Goal: Information Seeking & Learning: Learn about a topic

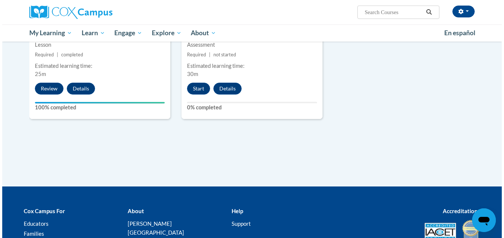
scroll to position [882, 0]
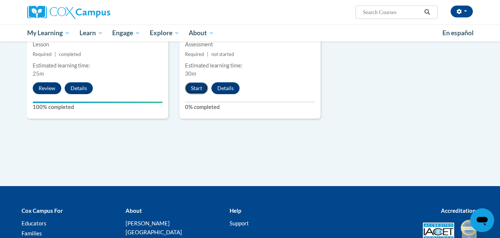
click at [198, 86] on button "Start" at bounding box center [196, 88] width 23 height 12
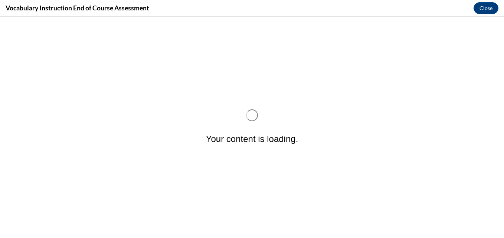
scroll to position [0, 0]
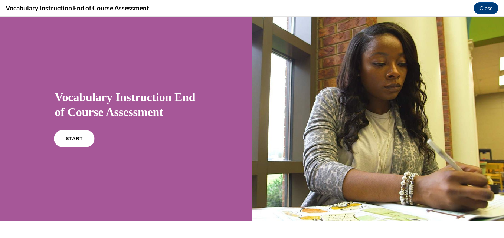
click at [79, 137] on span "START" at bounding box center [73, 139] width 17 height 6
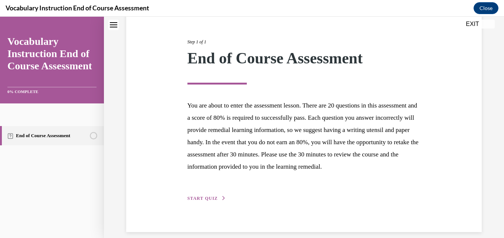
scroll to position [103, 0]
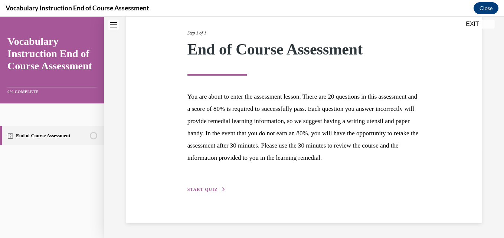
click at [213, 190] on span "START QUIZ" at bounding box center [203, 189] width 30 height 5
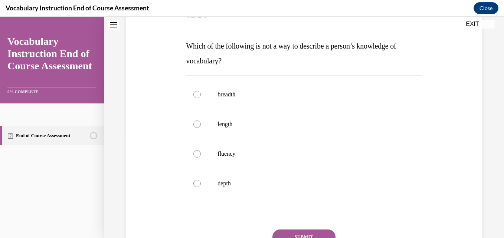
scroll to position [83, 0]
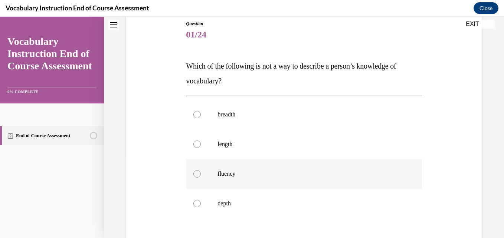
click at [269, 175] on p "fluency" at bounding box center [311, 173] width 186 height 7
click at [201, 175] on input "fluency" at bounding box center [196, 173] width 7 height 7
radio input "true"
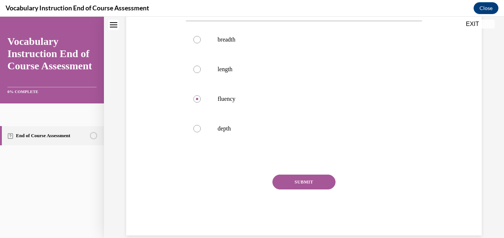
click at [277, 181] on button "SUBMIT" at bounding box center [304, 182] width 63 height 15
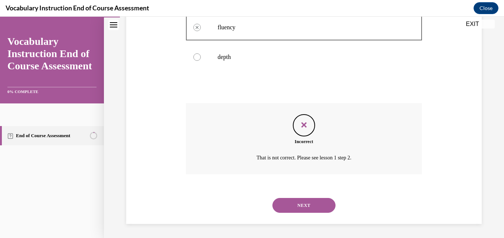
scroll to position [230, 0]
click at [290, 201] on button "NEXT" at bounding box center [304, 205] width 63 height 15
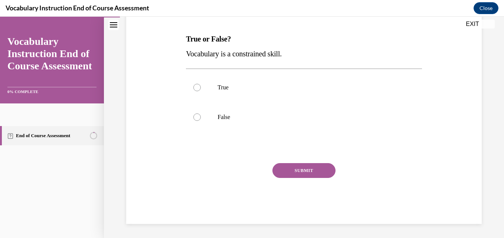
scroll to position [111, 0]
click at [241, 98] on label "True" at bounding box center [304, 87] width 236 height 30
click at [201, 91] on input "True" at bounding box center [196, 86] width 7 height 7
radio input "true"
click at [283, 166] on button "SUBMIT" at bounding box center [304, 170] width 63 height 15
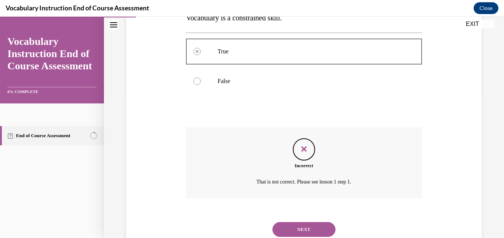
scroll to position [171, 0]
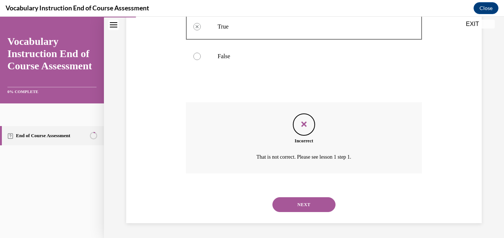
click at [283, 195] on div "NEXT" at bounding box center [304, 205] width 236 height 30
click at [283, 201] on button "NEXT" at bounding box center [304, 205] width 63 height 15
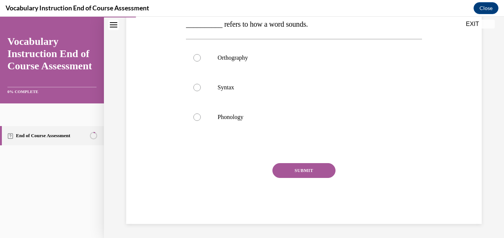
scroll to position [126, 0]
click at [262, 117] on p "Phonology" at bounding box center [311, 116] width 186 height 7
click at [201, 117] on input "Phonology" at bounding box center [196, 116] width 7 height 7
radio input "true"
click at [290, 169] on button "SUBMIT" at bounding box center [304, 170] width 63 height 15
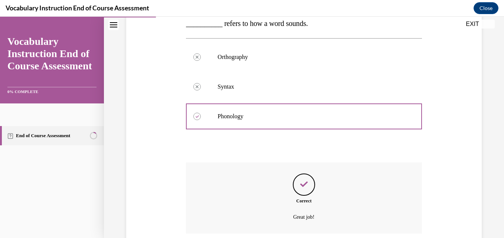
scroll to position [186, 0]
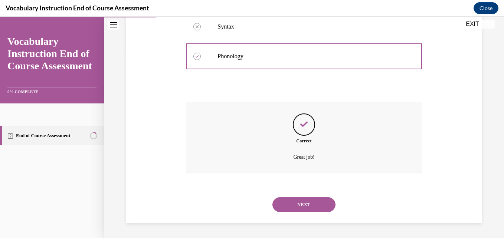
click at [281, 204] on button "NEXT" at bounding box center [304, 205] width 63 height 15
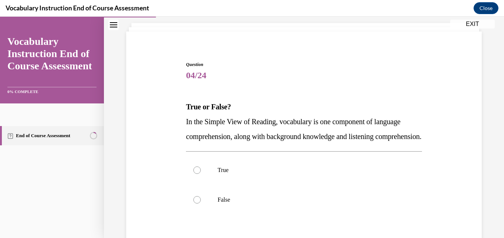
scroll to position [45, 0]
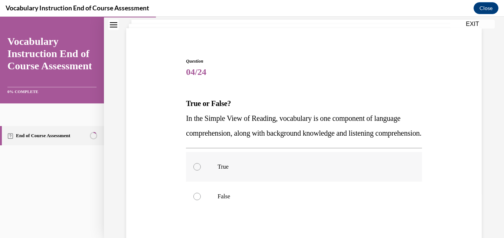
click at [278, 171] on p "True" at bounding box center [311, 166] width 186 height 7
click at [201, 171] on input "True" at bounding box center [196, 166] width 7 height 7
radio input "true"
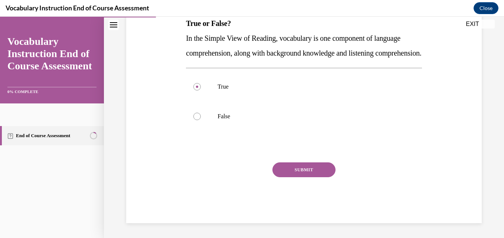
click at [278, 172] on button "SUBMIT" at bounding box center [304, 170] width 63 height 15
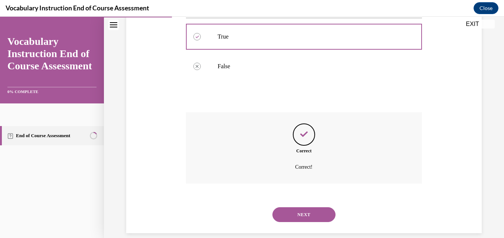
scroll to position [201, 0]
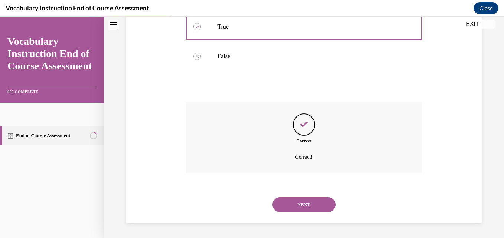
click at [284, 207] on button "NEXT" at bounding box center [304, 205] width 63 height 15
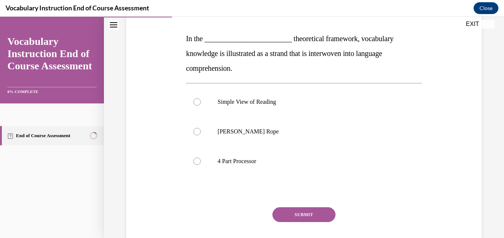
scroll to position [111, 0]
click at [273, 134] on p "Scarborough's Rope" at bounding box center [311, 131] width 186 height 7
click at [201, 134] on input "Scarborough's Rope" at bounding box center [196, 131] width 7 height 7
radio input "true"
click at [291, 213] on button "SUBMIT" at bounding box center [304, 214] width 63 height 15
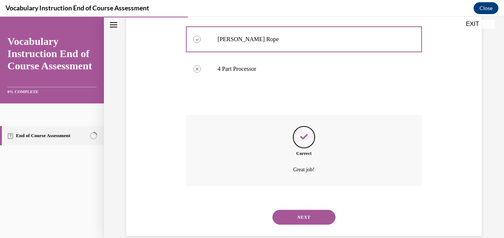
scroll to position [215, 0]
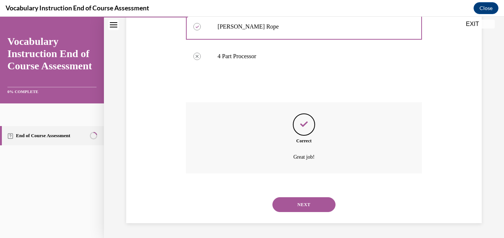
click at [289, 209] on button "NEXT" at bounding box center [304, 205] width 63 height 15
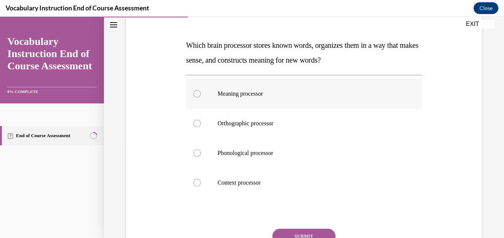
scroll to position [106, 0]
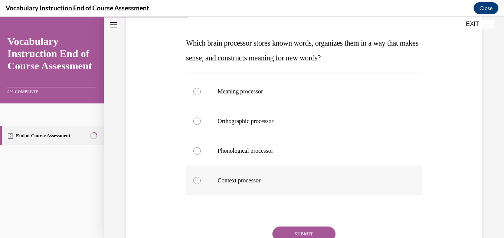
click at [286, 183] on p "Context processor" at bounding box center [311, 180] width 186 height 7
click at [201, 183] on input "Context processor" at bounding box center [196, 180] width 7 height 7
radio input "true"
click at [286, 233] on button "SUBMIT" at bounding box center [304, 234] width 63 height 15
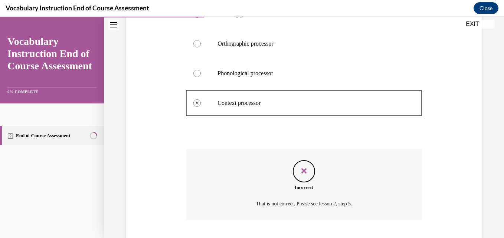
scroll to position [230, 0]
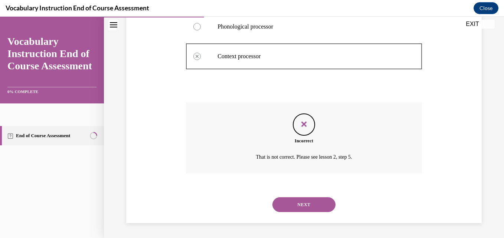
click at [285, 203] on button "NEXT" at bounding box center [304, 205] width 63 height 15
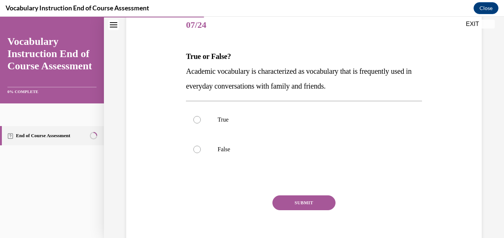
scroll to position [94, 0]
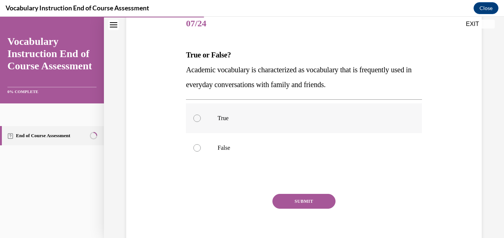
click at [267, 122] on p "True" at bounding box center [311, 118] width 186 height 7
click at [201, 122] on input "True" at bounding box center [196, 118] width 7 height 7
radio input "true"
click at [266, 140] on label "False" at bounding box center [304, 148] width 236 height 30
click at [201, 144] on input "False" at bounding box center [196, 147] width 7 height 7
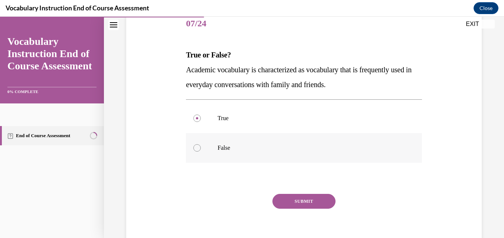
radio input "true"
click at [280, 198] on button "SUBMIT" at bounding box center [304, 201] width 63 height 15
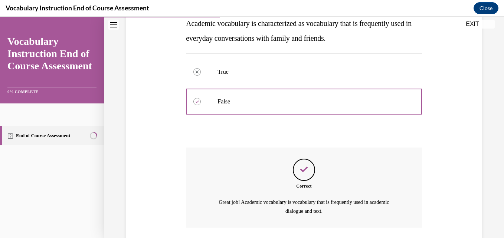
scroll to position [195, 0]
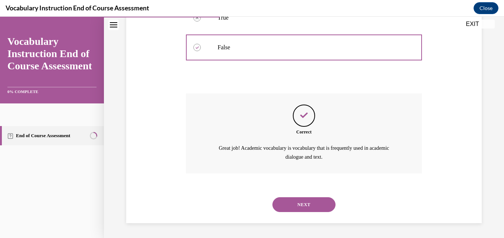
click at [280, 198] on button "NEXT" at bounding box center [304, 205] width 63 height 15
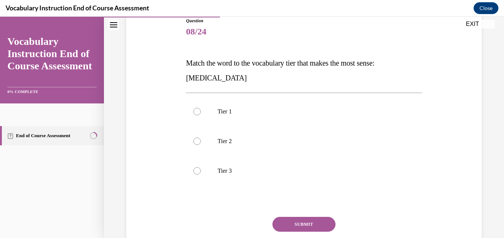
scroll to position [85, 0]
click at [290, 170] on p "Tier 3" at bounding box center [311, 171] width 186 height 7
click at [201, 170] on input "Tier 3" at bounding box center [196, 171] width 7 height 7
radio input "true"
click at [281, 223] on button "SUBMIT" at bounding box center [304, 225] width 63 height 15
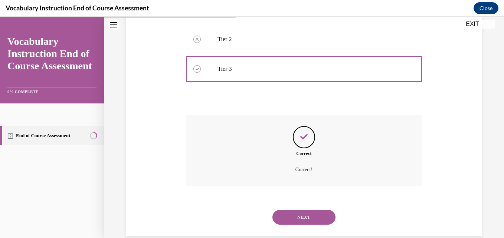
scroll to position [201, 0]
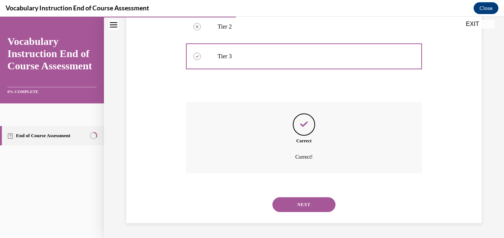
click at [291, 201] on button "NEXT" at bounding box center [304, 205] width 63 height 15
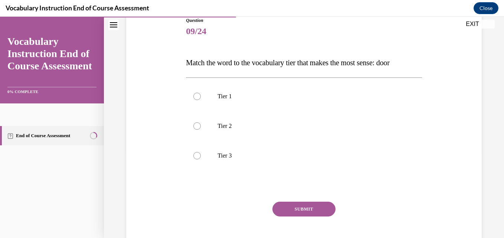
scroll to position [87, 0]
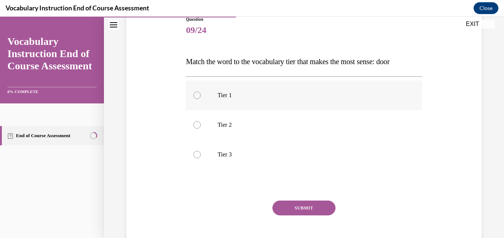
click at [283, 98] on p "Tier 1" at bounding box center [311, 95] width 186 height 7
click at [201, 98] on input "Tier 1" at bounding box center [196, 95] width 7 height 7
radio input "true"
click at [282, 209] on button "SUBMIT" at bounding box center [304, 208] width 63 height 15
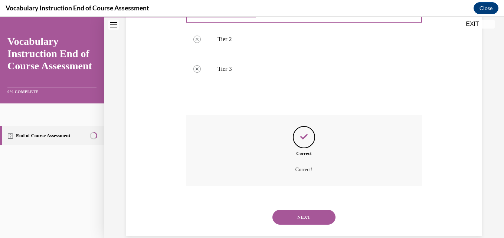
scroll to position [186, 0]
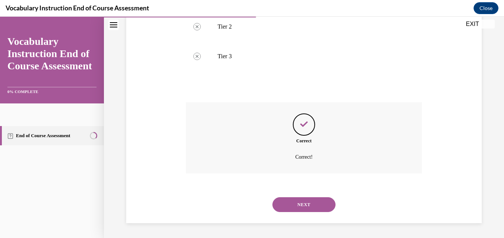
click at [282, 209] on button "NEXT" at bounding box center [304, 205] width 63 height 15
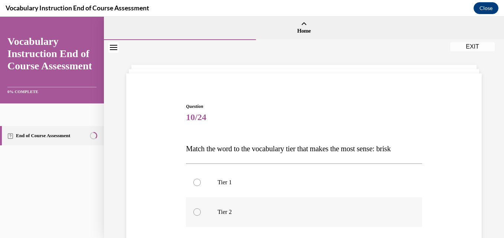
click at [281, 209] on p "Tier 2" at bounding box center [311, 212] width 186 height 7
click at [201, 209] on input "Tier 2" at bounding box center [196, 212] width 7 height 7
radio input "true"
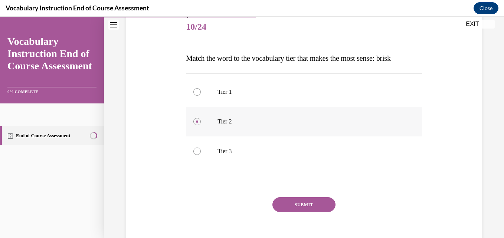
click at [281, 209] on button "SUBMIT" at bounding box center [304, 205] width 63 height 15
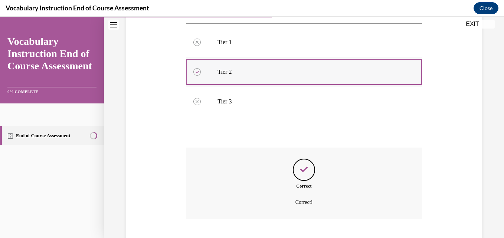
scroll to position [186, 0]
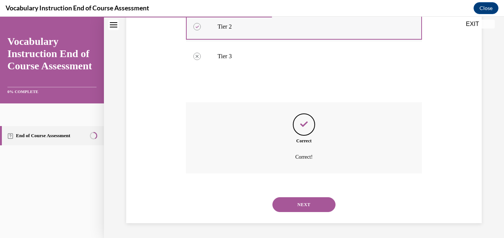
click at [281, 209] on button "NEXT" at bounding box center [304, 205] width 63 height 15
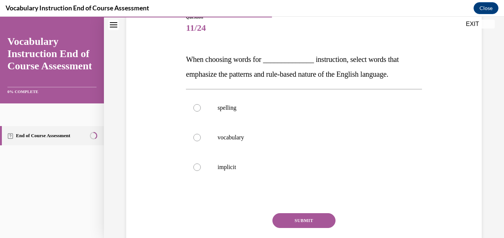
scroll to position [92, 0]
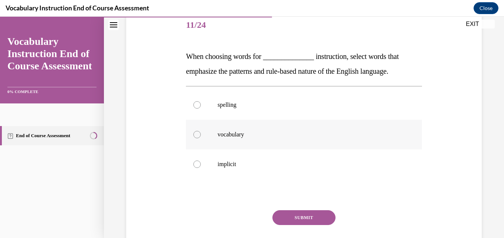
click at [279, 132] on p "vocabulary" at bounding box center [311, 134] width 186 height 7
click at [201, 132] on input "vocabulary" at bounding box center [196, 134] width 7 height 7
radio input "true"
click at [294, 211] on button "SUBMIT" at bounding box center [304, 218] width 63 height 15
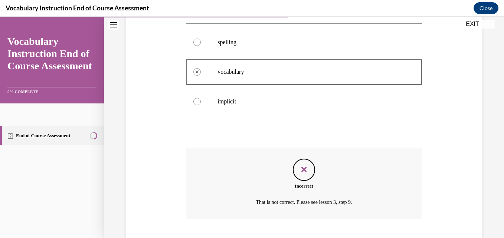
scroll to position [201, 0]
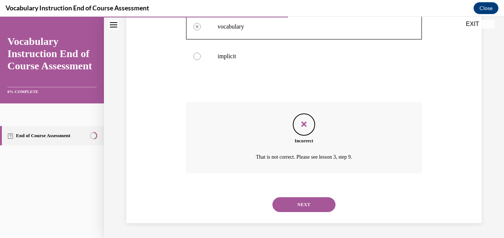
click at [294, 208] on button "NEXT" at bounding box center [304, 205] width 63 height 15
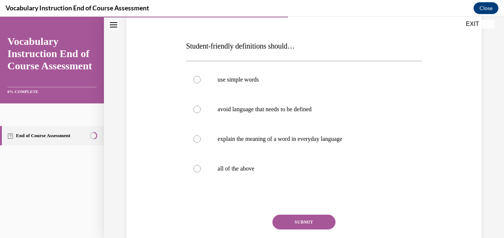
scroll to position [103, 0]
click at [278, 169] on p "all of the above" at bounding box center [311, 168] width 186 height 7
click at [201, 169] on input "all of the above" at bounding box center [196, 168] width 7 height 7
radio input "true"
click at [282, 225] on button "SUBMIT" at bounding box center [304, 222] width 63 height 15
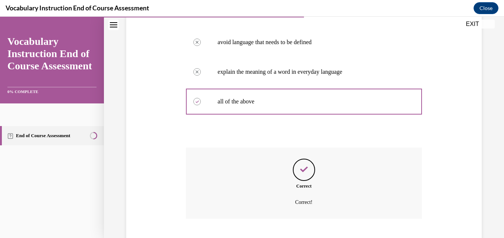
scroll to position [215, 0]
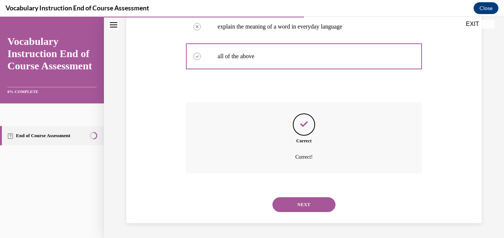
click at [284, 209] on button "NEXT" at bounding box center [304, 205] width 63 height 15
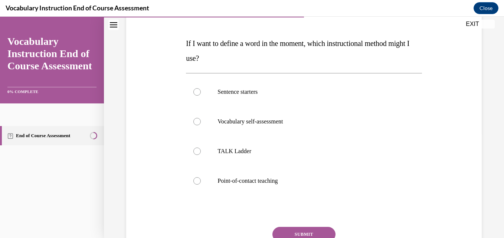
scroll to position [108, 0]
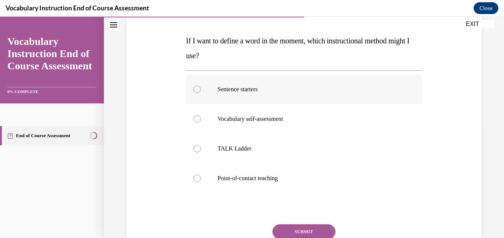
click at [292, 98] on label "Sentence starters" at bounding box center [304, 90] width 236 height 30
click at [201, 93] on input "Sentence starters" at bounding box center [196, 89] width 7 height 7
radio input "true"
click at [286, 229] on button "SUBMIT" at bounding box center [304, 232] width 63 height 15
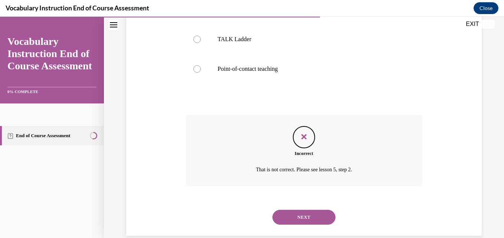
scroll to position [230, 0]
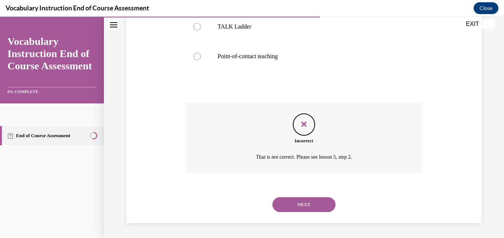
click at [290, 205] on button "NEXT" at bounding box center [304, 205] width 63 height 15
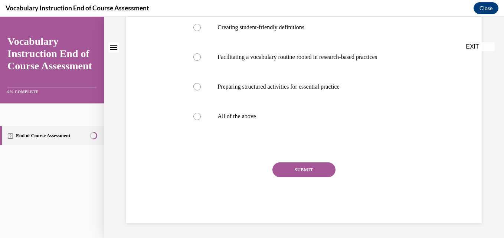
scroll to position [0, 0]
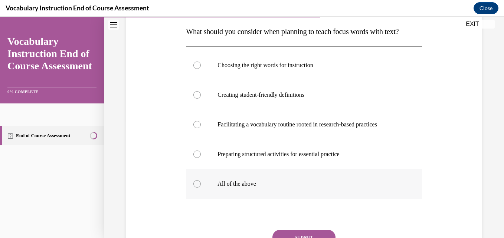
click at [300, 188] on label "All of the above" at bounding box center [304, 184] width 236 height 30
click at [201, 188] on input "All of the above" at bounding box center [196, 183] width 7 height 7
radio input "true"
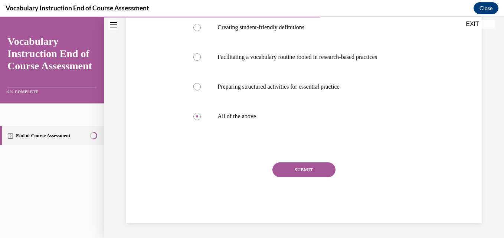
click at [281, 167] on button "SUBMIT" at bounding box center [304, 170] width 63 height 15
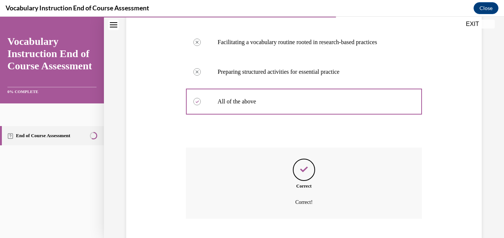
scroll to position [260, 0]
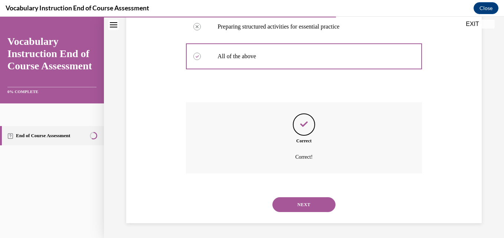
click at [289, 198] on button "NEXT" at bounding box center [304, 205] width 63 height 15
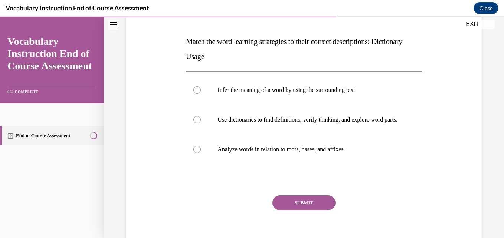
scroll to position [108, 0]
click at [296, 123] on p "Use dictionaries to find definitions, verify thinking, and explore word parts." at bounding box center [311, 119] width 186 height 7
click at [201, 123] on input "Use dictionaries to find definitions, verify thinking, and explore word parts." at bounding box center [196, 119] width 7 height 7
radio input "true"
click at [285, 210] on button "SUBMIT" at bounding box center [304, 202] width 63 height 15
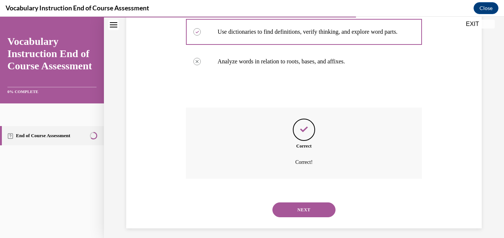
scroll to position [208, 0]
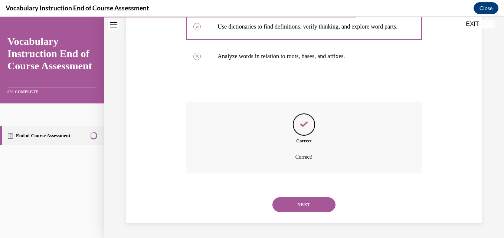
click at [285, 210] on button "NEXT" at bounding box center [304, 205] width 63 height 15
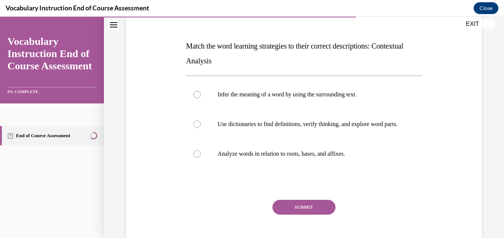
scroll to position [103, 0]
click at [299, 157] on p "Analyze words in relation to roots, bases, and affixes." at bounding box center [311, 153] width 186 height 7
click at [201, 157] on input "Analyze words in relation to roots, bases, and affixes." at bounding box center [196, 153] width 7 height 7
radio input "true"
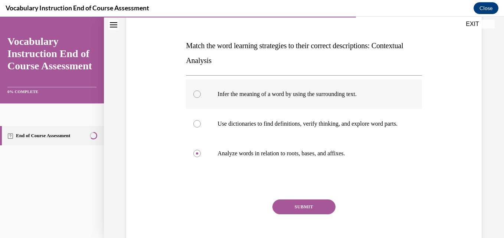
click at [281, 89] on label "Infer the meaning of a word by using the surrounding text." at bounding box center [304, 94] width 236 height 30
click at [201, 91] on input "Infer the meaning of a word by using the surrounding text." at bounding box center [196, 94] width 7 height 7
radio input "true"
click at [283, 215] on button "SUBMIT" at bounding box center [304, 207] width 63 height 15
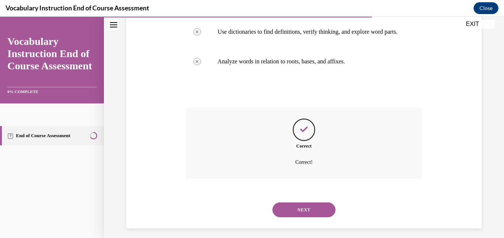
scroll to position [208, 0]
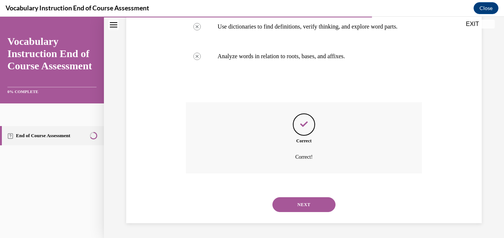
click at [285, 208] on button "NEXT" at bounding box center [304, 205] width 63 height 15
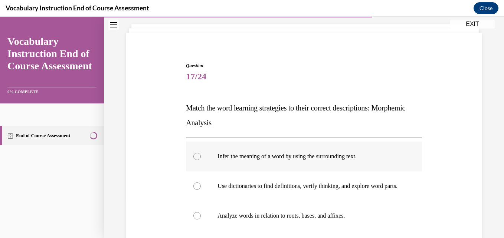
scroll to position [41, 0]
click at [277, 219] on p "Analyze words in relation to roots, bases, and affixes." at bounding box center [311, 215] width 186 height 7
click at [201, 219] on input "Analyze words in relation to roots, bases, and affixes." at bounding box center [196, 215] width 7 height 7
radio input "true"
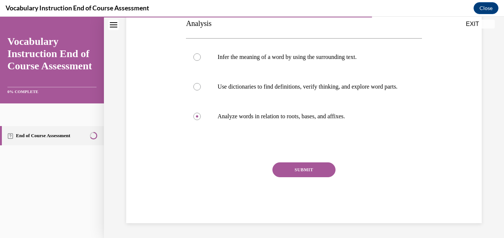
click at [276, 170] on button "SUBMIT" at bounding box center [304, 170] width 63 height 15
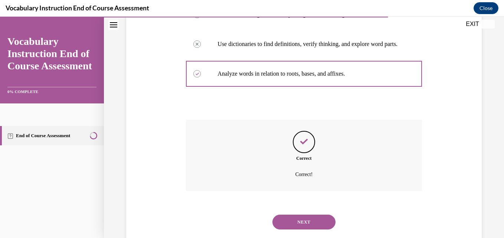
scroll to position [208, 0]
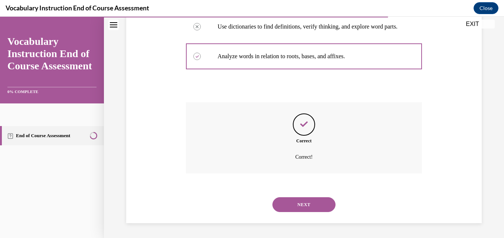
click at [283, 205] on button "NEXT" at bounding box center [304, 205] width 63 height 15
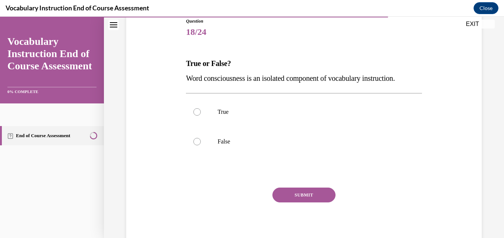
scroll to position [92, 0]
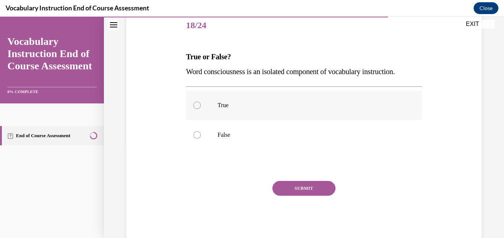
click at [263, 115] on label "True" at bounding box center [304, 106] width 236 height 30
click at [201, 109] on input "True" at bounding box center [196, 105] width 7 height 7
radio input "true"
click at [282, 192] on button "SUBMIT" at bounding box center [304, 188] width 63 height 15
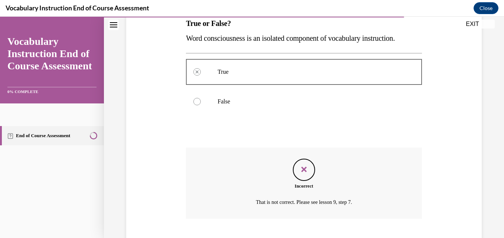
scroll to position [171, 0]
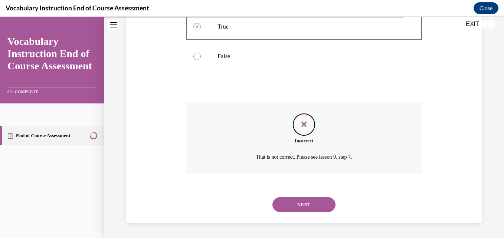
click at [282, 209] on button "NEXT" at bounding box center [304, 205] width 63 height 15
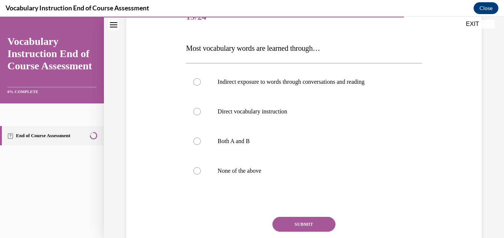
scroll to position [100, 0]
click at [274, 137] on label "Both A and B" at bounding box center [304, 142] width 236 height 30
click at [201, 138] on input "Both A and B" at bounding box center [196, 141] width 7 height 7
radio input "true"
click at [282, 226] on button "SUBMIT" at bounding box center [304, 225] width 63 height 15
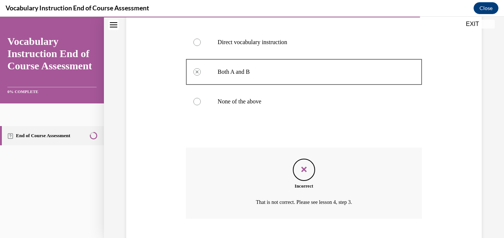
scroll to position [215, 0]
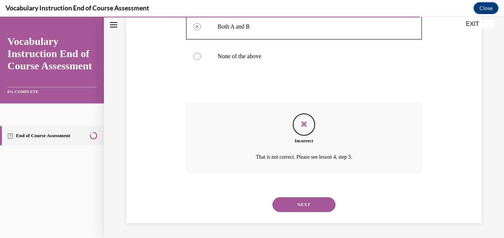
click at [296, 208] on button "NEXT" at bounding box center [304, 205] width 63 height 15
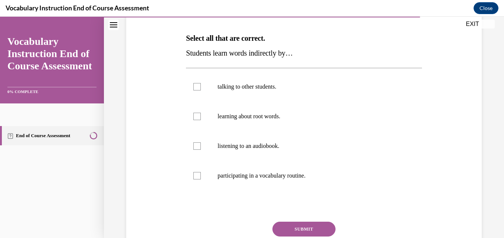
scroll to position [111, 0]
click at [301, 89] on p "talking to other students." at bounding box center [311, 86] width 186 height 7
click at [201, 89] on input "talking to other students." at bounding box center [196, 86] width 7 height 7
checkbox input "true"
click at [294, 144] on p "listening to an audiobook." at bounding box center [311, 145] width 186 height 7
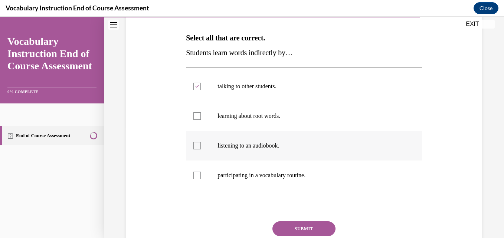
click at [201, 144] on input "listening to an audiobook." at bounding box center [196, 145] width 7 height 7
checkbox input "true"
click at [282, 225] on button "SUBMIT" at bounding box center [304, 229] width 63 height 15
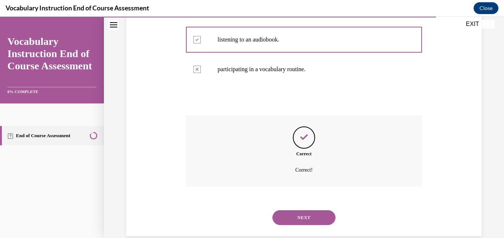
scroll to position [230, 0]
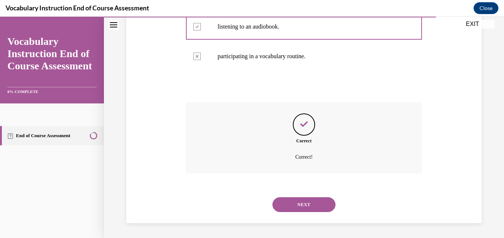
click at [287, 202] on button "NEXT" at bounding box center [304, 205] width 63 height 15
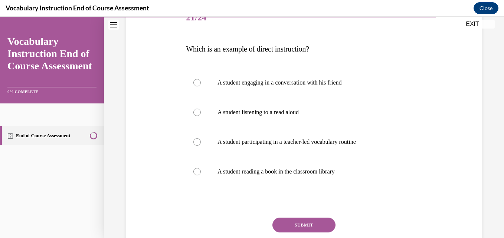
scroll to position [100, 0]
click at [306, 147] on label "A student participating in a teacher-led vocabulary routine" at bounding box center [304, 142] width 236 height 30
click at [201, 146] on input "A student participating in a teacher-led vocabulary routine" at bounding box center [196, 141] width 7 height 7
radio input "true"
click at [285, 225] on button "SUBMIT" at bounding box center [304, 225] width 63 height 15
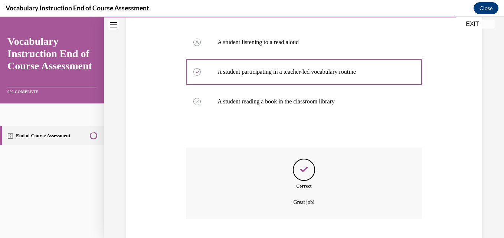
scroll to position [215, 0]
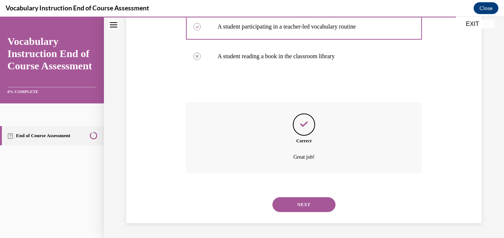
click at [288, 205] on button "NEXT" at bounding box center [304, 205] width 63 height 15
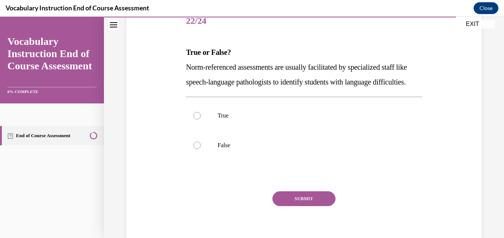
scroll to position [97, 0]
click at [281, 130] on label "True" at bounding box center [304, 116] width 236 height 30
click at [201, 119] on input "True" at bounding box center [196, 115] width 7 height 7
radio input "true"
click at [279, 206] on button "SUBMIT" at bounding box center [304, 198] width 63 height 15
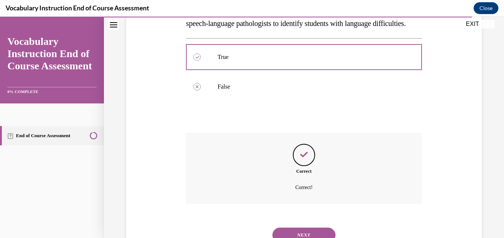
scroll to position [201, 0]
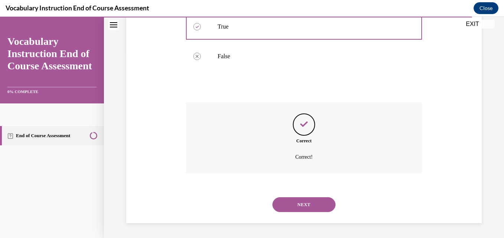
click at [279, 206] on button "NEXT" at bounding box center [304, 205] width 63 height 15
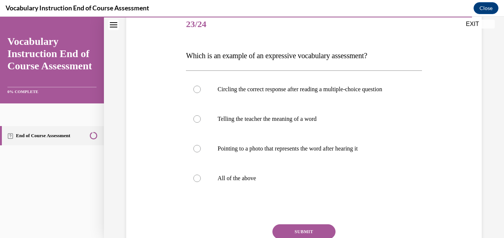
scroll to position [94, 0]
click at [258, 178] on p "All of the above" at bounding box center [311, 178] width 186 height 7
click at [201, 178] on input "All of the above" at bounding box center [196, 178] width 7 height 7
radio input "true"
click at [282, 230] on button "SUBMIT" at bounding box center [304, 231] width 63 height 15
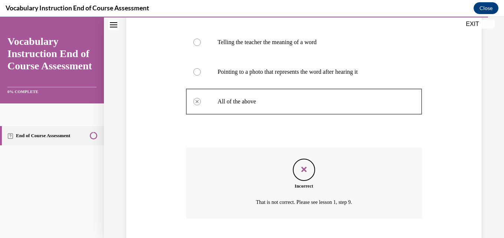
scroll to position [215, 0]
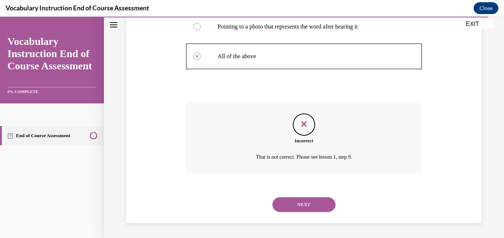
click at [292, 209] on button "NEXT" at bounding box center [304, 205] width 63 height 15
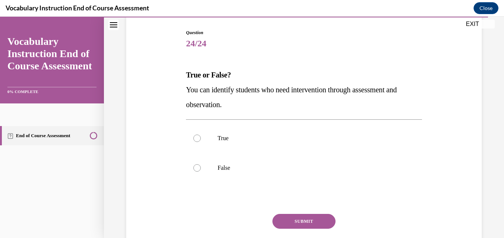
scroll to position [81, 0]
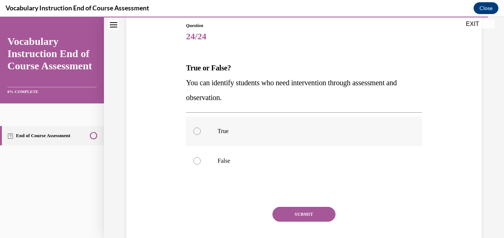
click at [288, 133] on p "True" at bounding box center [311, 131] width 186 height 7
click at [201, 133] on input "True" at bounding box center [196, 131] width 7 height 7
radio input "true"
click at [282, 217] on button "SUBMIT" at bounding box center [304, 214] width 63 height 15
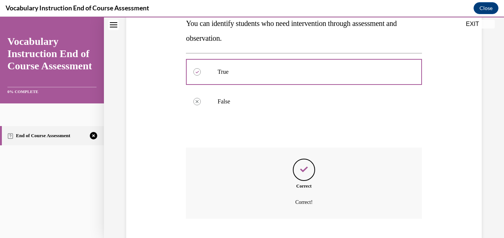
scroll to position [186, 0]
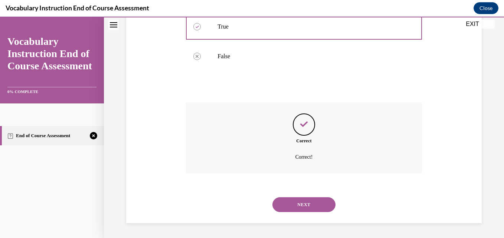
click at [282, 214] on div "NEXT" at bounding box center [304, 205] width 236 height 30
click at [281, 209] on button "NEXT" at bounding box center [304, 205] width 63 height 15
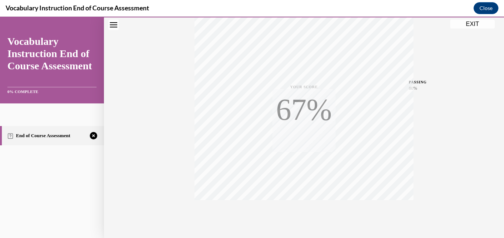
scroll to position [159, 0]
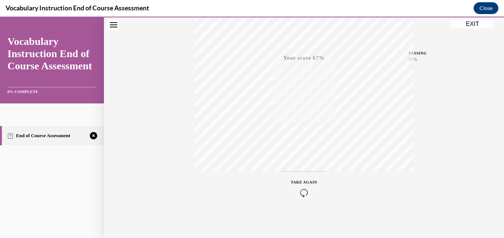
click at [303, 188] on div "TAKE AGAIN" at bounding box center [304, 188] width 26 height 17
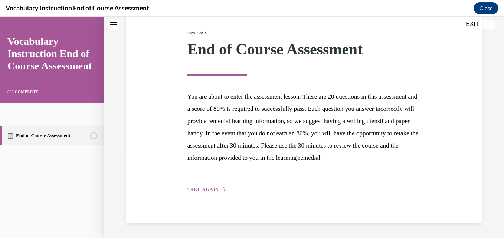
scroll to position [103, 0]
click at [209, 192] on span "TAKE AGAIN" at bounding box center [204, 189] width 32 height 5
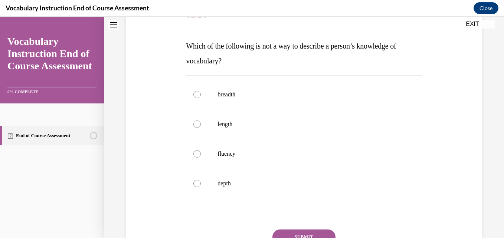
scroll to position [83, 0]
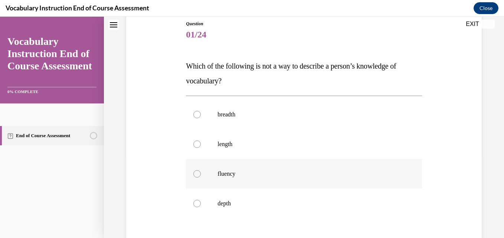
click at [238, 183] on label "fluency" at bounding box center [304, 174] width 236 height 30
click at [201, 178] on input "fluency" at bounding box center [196, 173] width 7 height 7
radio input "true"
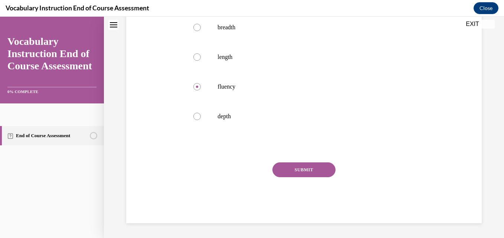
click at [279, 171] on button "SUBMIT" at bounding box center [304, 170] width 63 height 15
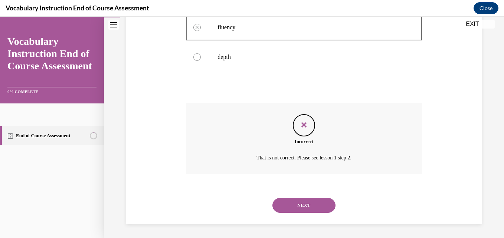
scroll to position [230, 0]
click at [290, 200] on button "NEXT" at bounding box center [304, 205] width 63 height 15
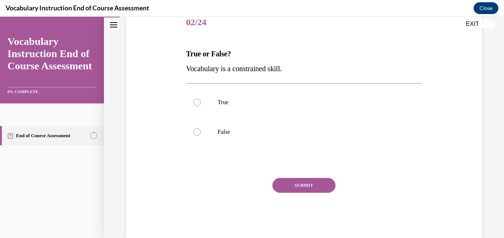
scroll to position [95, 0]
click at [268, 141] on label "False" at bounding box center [304, 132] width 236 height 30
click at [201, 136] on input "False" at bounding box center [196, 131] width 7 height 7
radio input "true"
click at [283, 184] on button "SUBMIT" at bounding box center [304, 185] width 63 height 15
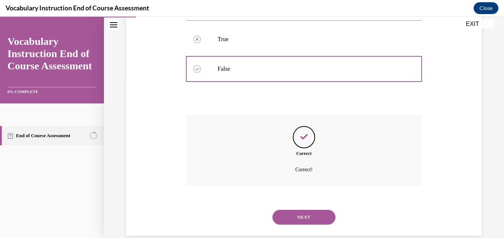
scroll to position [171, 0]
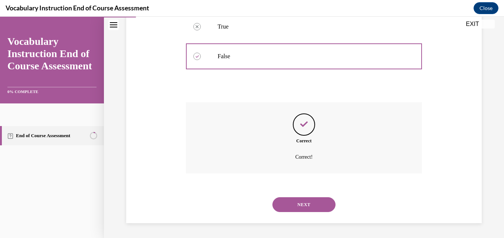
click at [284, 203] on button "NEXT" at bounding box center [304, 205] width 63 height 15
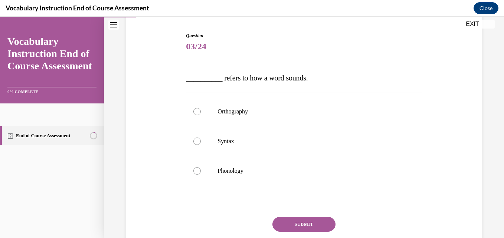
scroll to position [71, 0]
click at [274, 170] on p "Phonology" at bounding box center [311, 170] width 186 height 7
click at [201, 170] on input "Phonology" at bounding box center [196, 170] width 7 height 7
radio input "true"
click at [283, 223] on button "SUBMIT" at bounding box center [304, 224] width 63 height 15
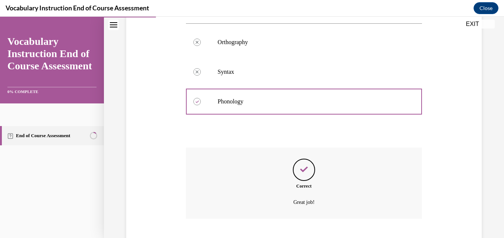
scroll to position [186, 0]
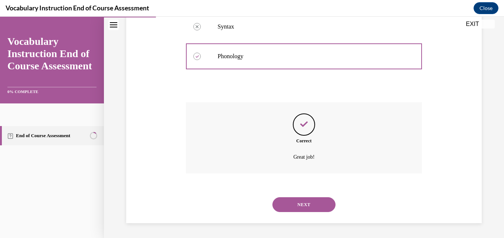
click at [284, 201] on button "NEXT" at bounding box center [304, 205] width 63 height 15
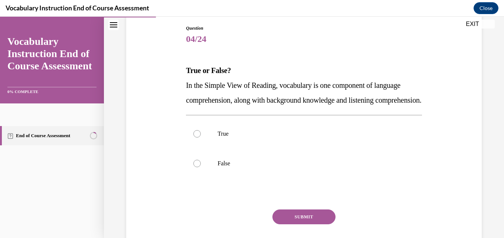
scroll to position [79, 0]
click at [280, 137] on p "True" at bounding box center [311, 133] width 186 height 7
click at [201, 137] on input "True" at bounding box center [196, 133] width 7 height 7
radio input "true"
click at [277, 224] on button "SUBMIT" at bounding box center [304, 216] width 63 height 15
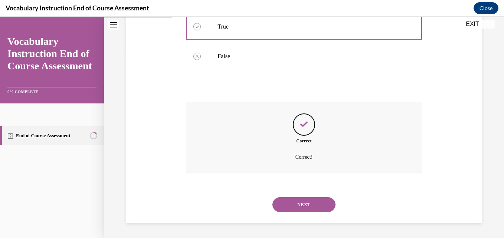
scroll to position [201, 0]
click at [284, 201] on button "NEXT" at bounding box center [304, 205] width 63 height 15
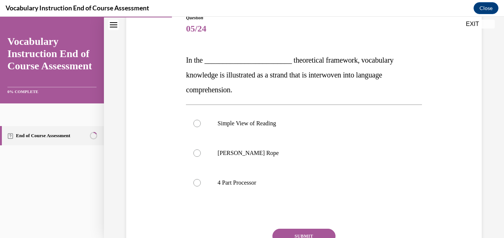
scroll to position [90, 0]
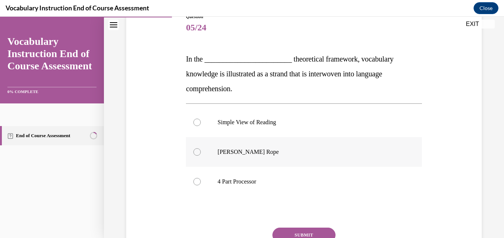
click at [287, 154] on p "Scarborough's Rope" at bounding box center [311, 152] width 186 height 7
click at [201, 154] on input "Scarborough's Rope" at bounding box center [196, 152] width 7 height 7
radio input "true"
click at [290, 231] on button "SUBMIT" at bounding box center [304, 235] width 63 height 15
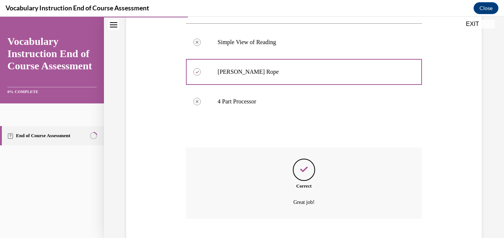
scroll to position [215, 0]
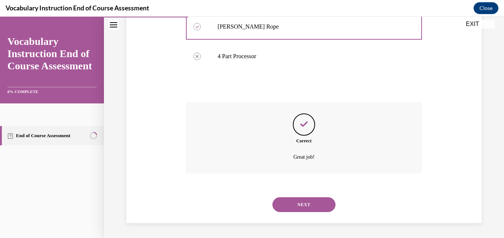
click at [289, 212] on div "NEXT" at bounding box center [304, 205] width 236 height 30
click at [289, 211] on button "NEXT" at bounding box center [304, 205] width 63 height 15
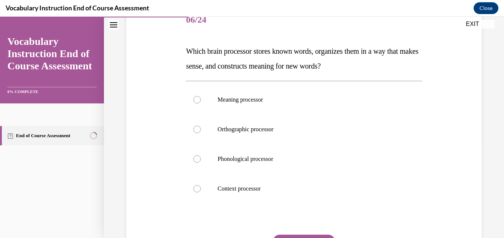
scroll to position [98, 0]
click at [287, 98] on p "Meaning processor" at bounding box center [311, 99] width 186 height 7
click at [201, 98] on input "Meaning processor" at bounding box center [196, 99] width 7 height 7
radio input "true"
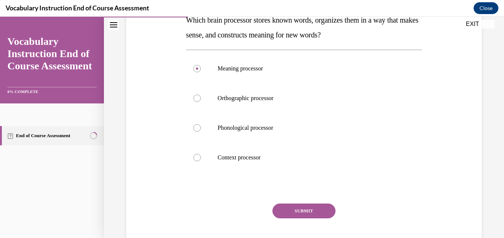
click at [282, 210] on button "SUBMIT" at bounding box center [304, 211] width 63 height 15
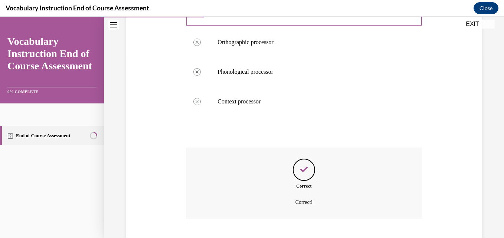
scroll to position [230, 0]
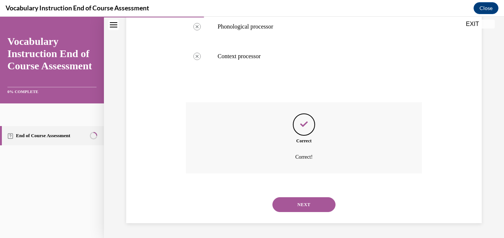
click at [283, 205] on button "NEXT" at bounding box center [304, 205] width 63 height 15
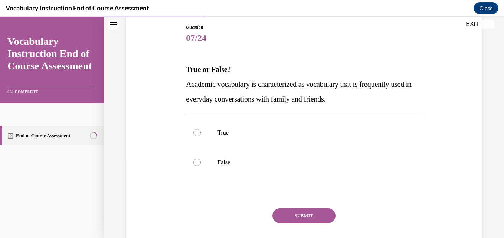
scroll to position [80, 0]
click at [278, 168] on label "False" at bounding box center [304, 162] width 236 height 30
click at [201, 166] on input "False" at bounding box center [196, 162] width 7 height 7
radio input "true"
click at [284, 217] on button "SUBMIT" at bounding box center [304, 215] width 63 height 15
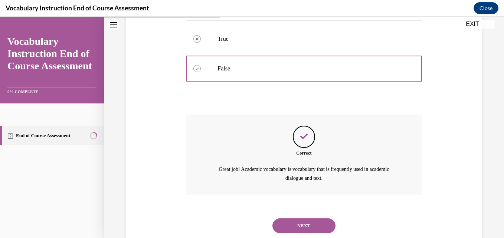
scroll to position [195, 0]
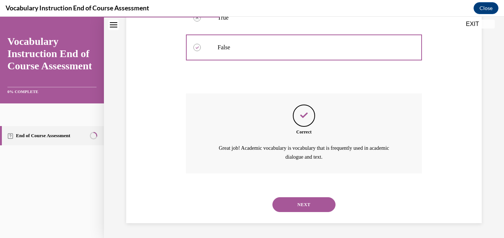
click at [285, 211] on button "NEXT" at bounding box center [304, 205] width 63 height 15
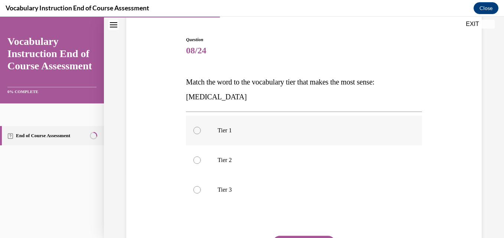
scroll to position [67, 0]
click at [297, 189] on p "Tier 3" at bounding box center [311, 189] width 186 height 7
click at [201, 189] on input "Tier 3" at bounding box center [196, 189] width 7 height 7
radio input "true"
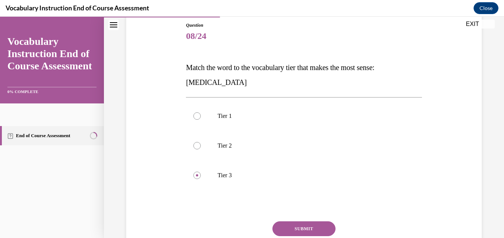
click at [281, 226] on button "SUBMIT" at bounding box center [304, 229] width 63 height 15
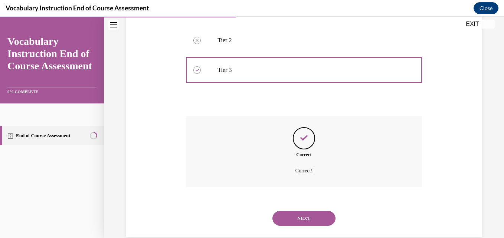
scroll to position [201, 0]
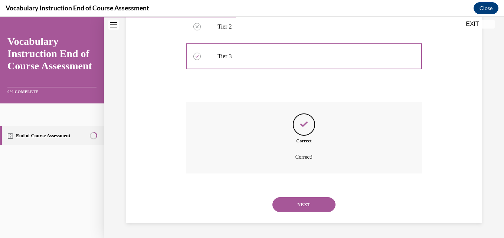
click at [286, 202] on button "NEXT" at bounding box center [304, 205] width 63 height 15
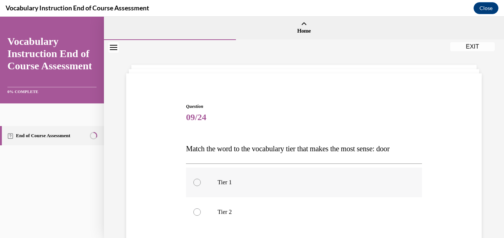
click at [286, 194] on label "Tier 1" at bounding box center [304, 183] width 236 height 30
click at [201, 186] on input "Tier 1" at bounding box center [196, 182] width 7 height 7
radio input "true"
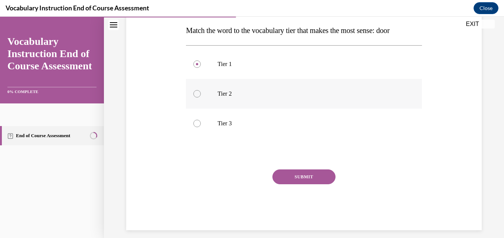
scroll to position [126, 0]
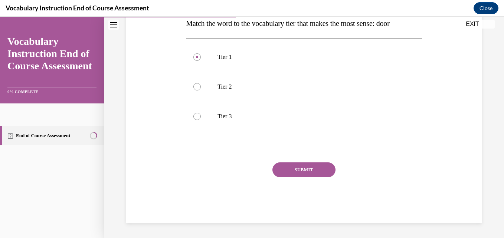
click at [282, 168] on button "SUBMIT" at bounding box center [304, 170] width 63 height 15
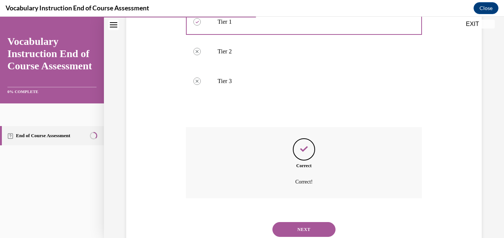
scroll to position [186, 0]
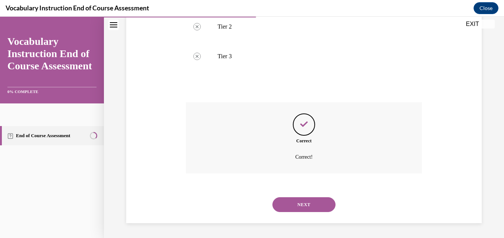
click at [285, 200] on button "NEXT" at bounding box center [304, 205] width 63 height 15
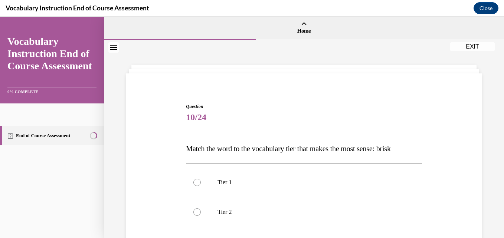
click at [285, 200] on label "Tier 2" at bounding box center [304, 213] width 236 height 30
click at [201, 209] on input "Tier 2" at bounding box center [196, 212] width 7 height 7
radio input "true"
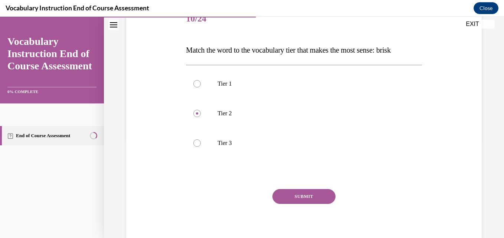
click at [285, 200] on button "SUBMIT" at bounding box center [304, 196] width 63 height 15
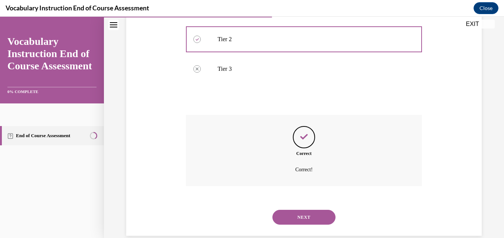
scroll to position [186, 0]
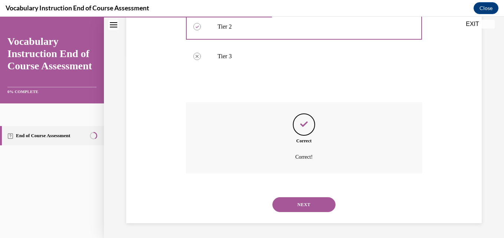
click at [285, 200] on button "NEXT" at bounding box center [304, 205] width 63 height 15
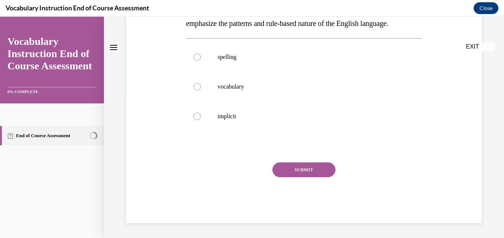
scroll to position [0, 0]
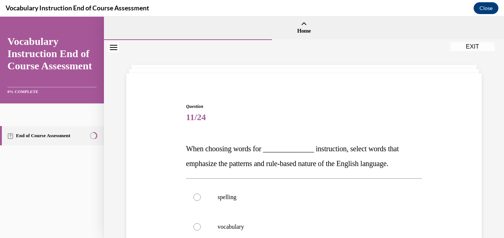
click at [285, 200] on p "spelling" at bounding box center [311, 197] width 186 height 7
click at [201, 200] on input "spelling" at bounding box center [196, 197] width 7 height 7
radio input "true"
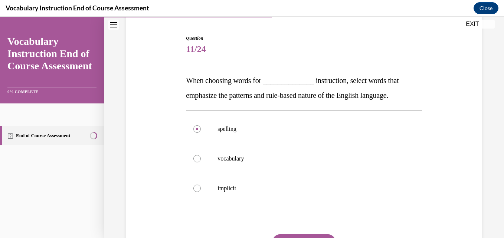
scroll to position [69, 0]
click at [285, 200] on label "implicit" at bounding box center [304, 188] width 236 height 30
click at [201, 192] on input "implicit" at bounding box center [196, 188] width 7 height 7
radio input "true"
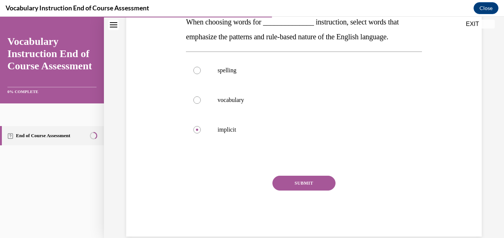
click at [278, 183] on button "SUBMIT" at bounding box center [304, 183] width 63 height 15
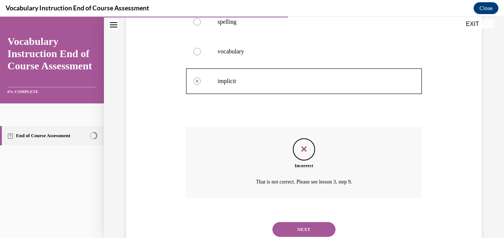
scroll to position [201, 0]
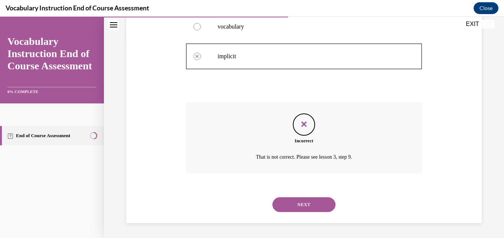
click at [282, 201] on button "NEXT" at bounding box center [304, 205] width 63 height 15
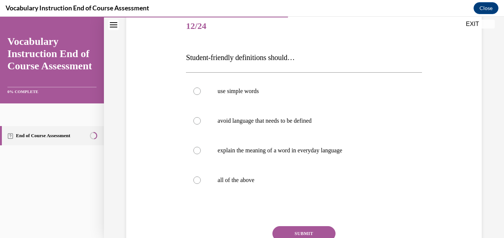
scroll to position [92, 0]
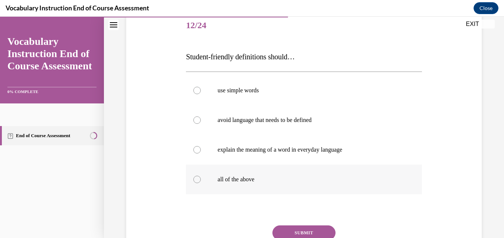
click at [275, 173] on label "all of the above" at bounding box center [304, 180] width 236 height 30
click at [201, 176] on input "all of the above" at bounding box center [196, 179] width 7 height 7
radio input "true"
click at [285, 228] on button "SUBMIT" at bounding box center [304, 233] width 63 height 15
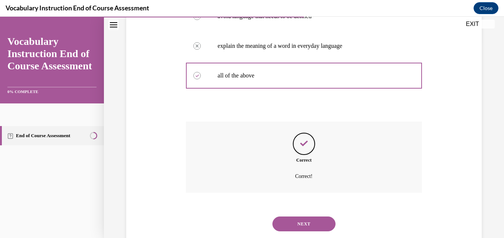
scroll to position [215, 0]
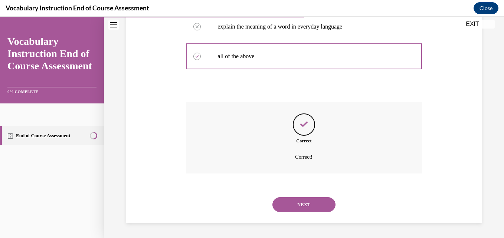
click at [286, 202] on button "NEXT" at bounding box center [304, 205] width 63 height 15
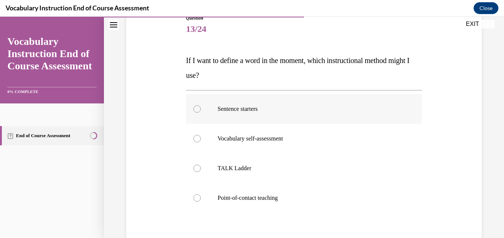
scroll to position [90, 0]
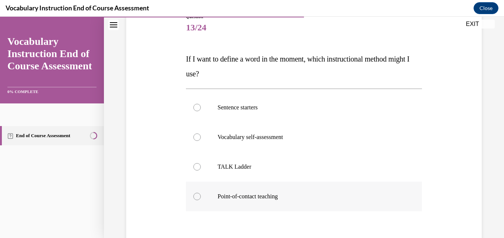
click at [301, 196] on p "Point-of-contact teaching" at bounding box center [311, 196] width 186 height 7
click at [201, 196] on input "Point-of-contact teaching" at bounding box center [196, 196] width 7 height 7
radio input "true"
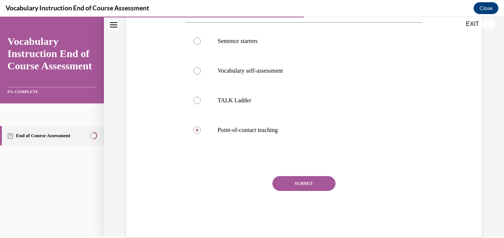
click at [287, 183] on button "SUBMIT" at bounding box center [304, 183] width 63 height 15
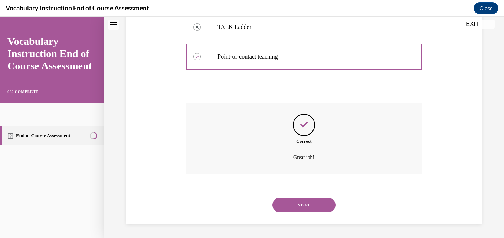
scroll to position [230, 0]
click at [285, 205] on button "NEXT" at bounding box center [304, 205] width 63 height 15
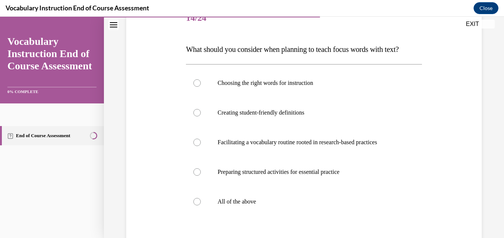
scroll to position [101, 0]
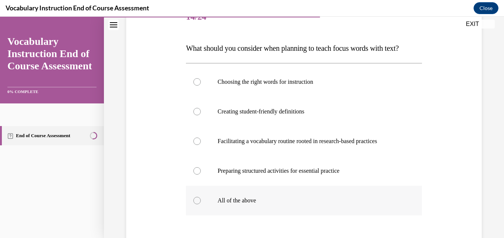
click at [275, 211] on label "All of the above" at bounding box center [304, 201] width 236 height 30
click at [201, 205] on input "All of the above" at bounding box center [196, 200] width 7 height 7
radio input "true"
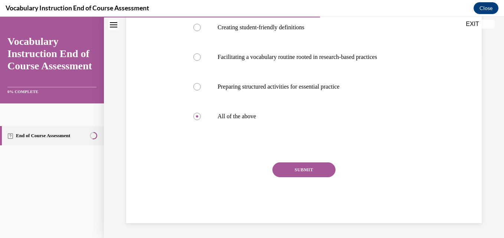
click at [279, 170] on button "SUBMIT" at bounding box center [304, 170] width 63 height 15
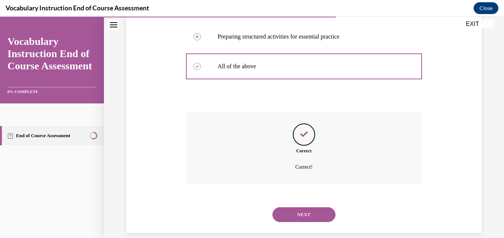
scroll to position [260, 0]
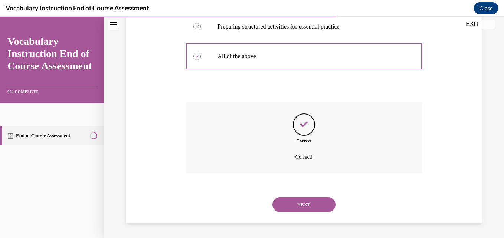
click at [280, 205] on button "NEXT" at bounding box center [304, 205] width 63 height 15
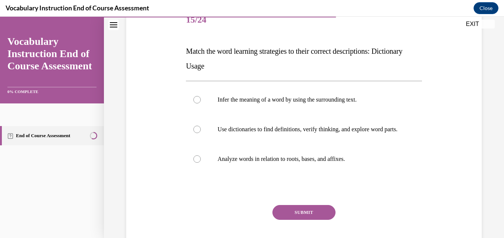
scroll to position [98, 0]
click at [280, 133] on p "Use dictionaries to find definitions, verify thinking, and explore word parts." at bounding box center [311, 129] width 186 height 7
click at [201, 133] on input "Use dictionaries to find definitions, verify thinking, and explore word parts." at bounding box center [196, 129] width 7 height 7
radio input "true"
click at [284, 220] on button "SUBMIT" at bounding box center [304, 212] width 63 height 15
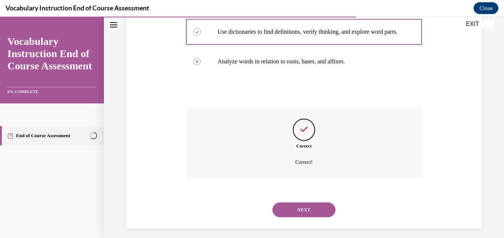
scroll to position [208, 0]
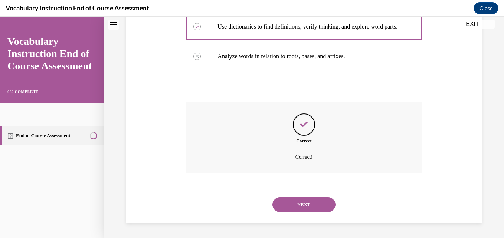
click at [286, 208] on button "NEXT" at bounding box center [304, 205] width 63 height 15
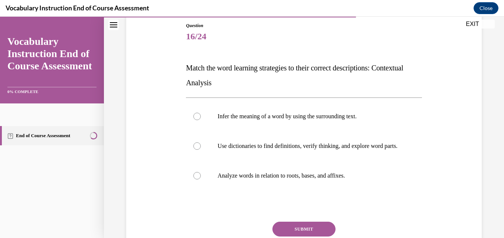
scroll to position [81, 0]
click at [290, 137] on label "Use dictionaries to find definitions, verify thinking, and explore word parts." at bounding box center [304, 146] width 236 height 30
click at [201, 142] on input "Use dictionaries to find definitions, verify thinking, and explore word parts." at bounding box center [196, 145] width 7 height 7
radio input "true"
click at [289, 128] on label "Infer the meaning of a word by using the surrounding text." at bounding box center [304, 116] width 236 height 30
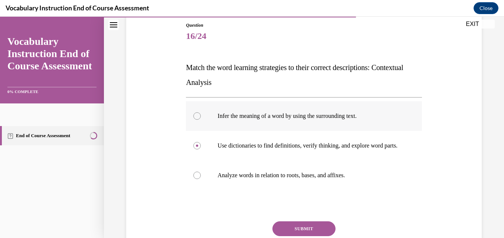
click at [201, 120] on input "Infer the meaning of a word by using the surrounding text." at bounding box center [196, 116] width 7 height 7
radio input "true"
click at [288, 231] on button "SUBMIT" at bounding box center [304, 229] width 63 height 15
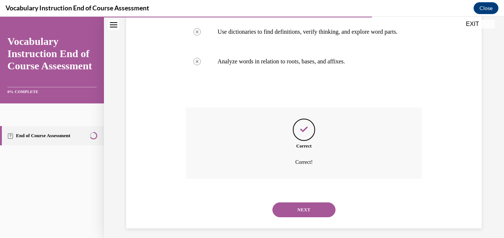
scroll to position [208, 0]
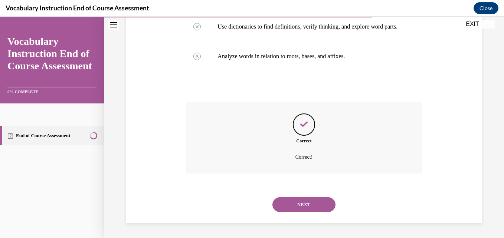
click at [288, 205] on button "NEXT" at bounding box center [304, 205] width 63 height 15
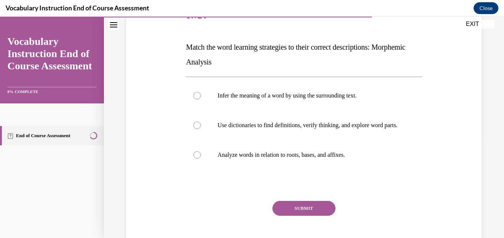
scroll to position [103, 0]
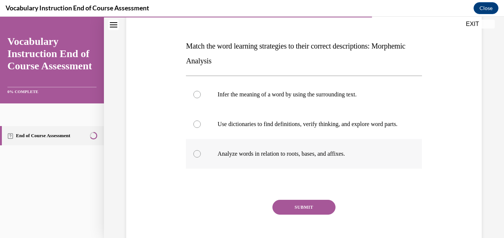
click at [266, 167] on label "Analyze words in relation to roots, bases, and affixes." at bounding box center [304, 154] width 236 height 30
click at [201, 158] on input "Analyze words in relation to roots, bases, and affixes." at bounding box center [196, 153] width 7 height 7
radio input "true"
click at [282, 212] on button "SUBMIT" at bounding box center [304, 207] width 63 height 15
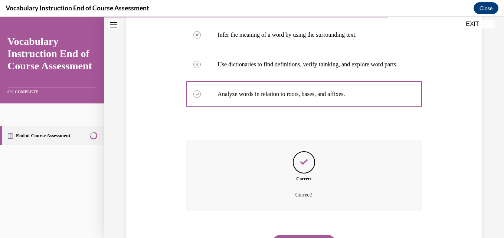
scroll to position [208, 0]
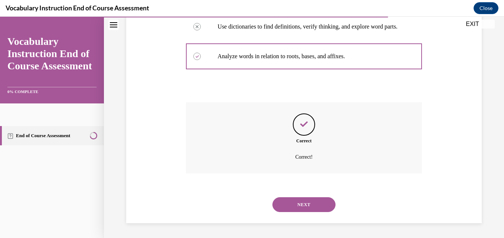
click at [287, 202] on button "NEXT" at bounding box center [304, 205] width 63 height 15
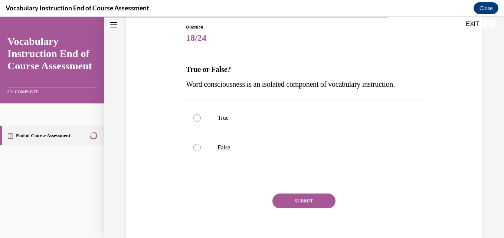
scroll to position [81, 0]
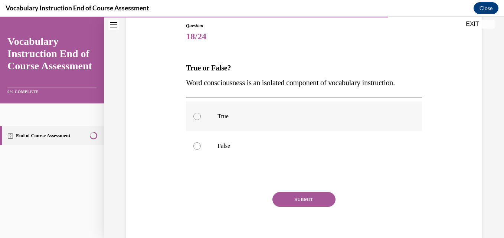
click at [280, 113] on p "True" at bounding box center [311, 116] width 186 height 7
click at [201, 113] on input "True" at bounding box center [196, 116] width 7 height 7
radio input "true"
click at [283, 196] on button "SUBMIT" at bounding box center [304, 199] width 63 height 15
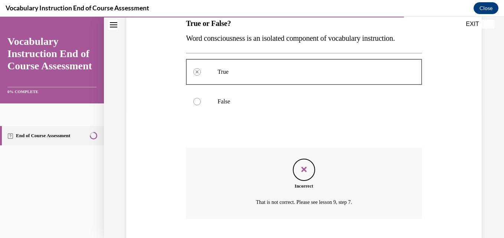
scroll to position [171, 0]
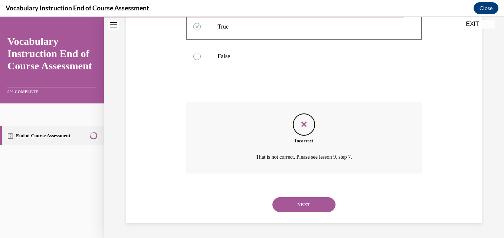
click at [288, 201] on button "NEXT" at bounding box center [304, 205] width 63 height 15
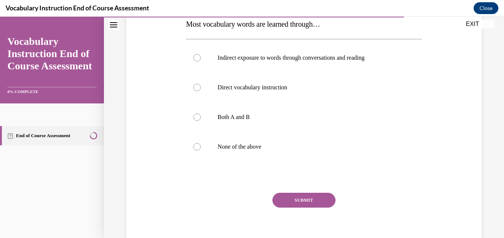
scroll to position [126, 0]
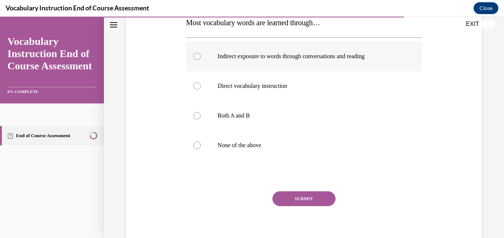
click at [312, 66] on label "Indirect exposure to words through conversations and reading" at bounding box center [304, 57] width 236 height 30
click at [201, 60] on input "Indirect exposure to words through conversations and reading" at bounding box center [196, 56] width 7 height 7
radio input "true"
click at [283, 197] on button "SUBMIT" at bounding box center [304, 199] width 63 height 15
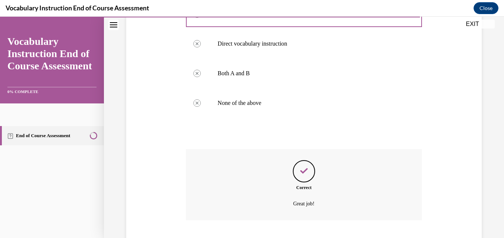
scroll to position [215, 0]
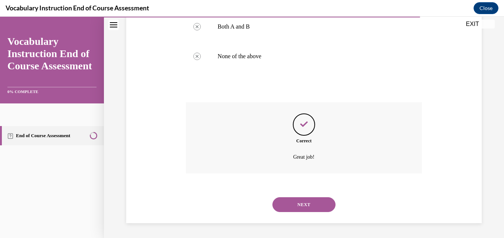
click at [286, 202] on button "NEXT" at bounding box center [304, 205] width 63 height 15
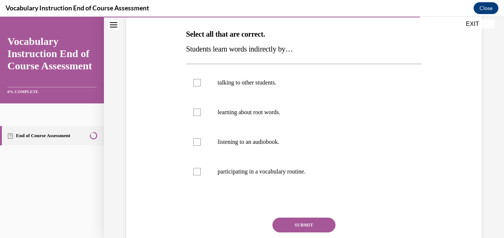
scroll to position [115, 0]
click at [302, 88] on label "talking to other students." at bounding box center [304, 83] width 236 height 30
click at [201, 86] on input "talking to other students." at bounding box center [196, 82] width 7 height 7
checkbox input "true"
click at [300, 137] on label "listening to an audiobook." at bounding box center [304, 142] width 236 height 30
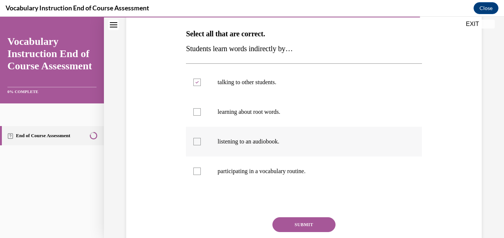
click at [201, 138] on input "listening to an audiobook." at bounding box center [196, 141] width 7 height 7
checkbox input "true"
click at [283, 225] on button "SUBMIT" at bounding box center [304, 225] width 63 height 15
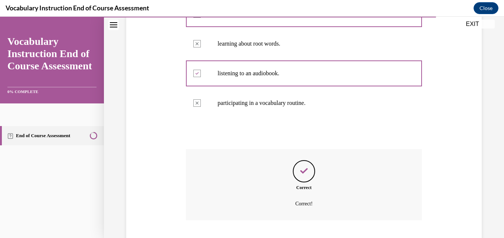
scroll to position [230, 0]
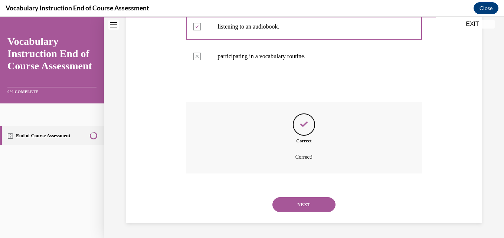
click at [288, 201] on button "NEXT" at bounding box center [304, 205] width 63 height 15
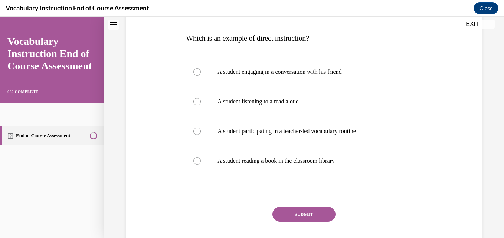
scroll to position [111, 0]
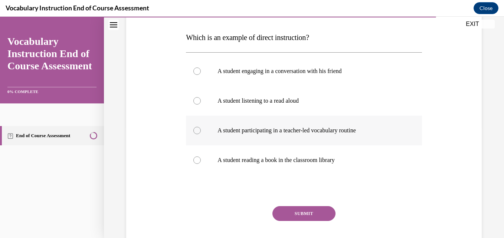
click at [339, 127] on label "A student participating in a teacher-led vocabulary routine" at bounding box center [304, 131] width 236 height 30
click at [201, 127] on input "A student participating in a teacher-led vocabulary routine" at bounding box center [196, 130] width 7 height 7
radio input "true"
click at [291, 209] on button "SUBMIT" at bounding box center [304, 213] width 63 height 15
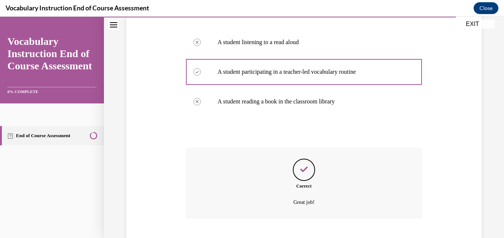
scroll to position [215, 0]
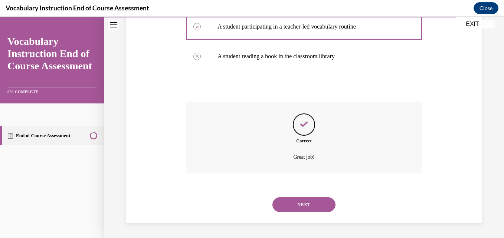
click at [291, 209] on button "NEXT" at bounding box center [304, 205] width 63 height 15
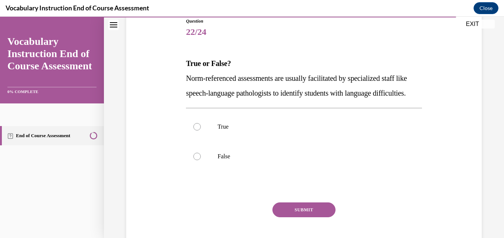
scroll to position [82, 0]
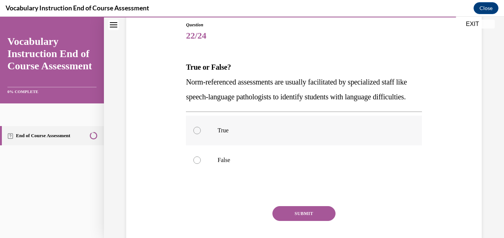
click at [266, 141] on label "True" at bounding box center [304, 131] width 236 height 30
click at [201, 134] on input "True" at bounding box center [196, 130] width 7 height 7
radio input "true"
click at [285, 221] on button "SUBMIT" at bounding box center [304, 213] width 63 height 15
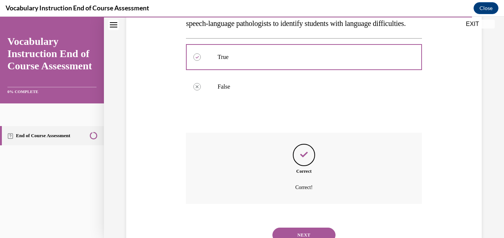
scroll to position [201, 0]
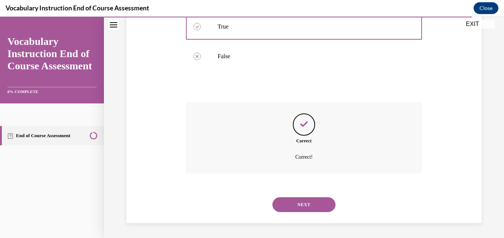
click at [285, 215] on div "NEXT" at bounding box center [304, 205] width 236 height 30
click at [285, 213] on div "NEXT" at bounding box center [304, 205] width 236 height 30
click at [285, 209] on button "NEXT" at bounding box center [304, 205] width 63 height 15
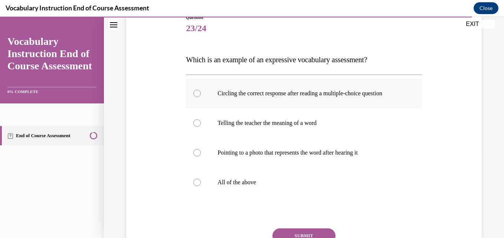
scroll to position [94, 0]
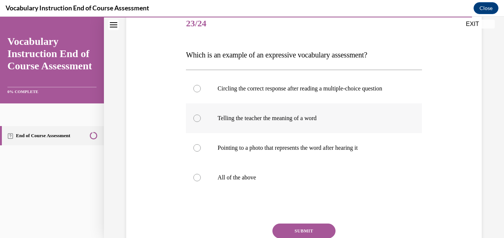
click at [309, 123] on label "Telling the teacher the meaning of a word" at bounding box center [304, 119] width 236 height 30
click at [201, 122] on input "Telling the teacher the meaning of a word" at bounding box center [196, 118] width 7 height 7
radio input "true"
click at [285, 230] on button "SUBMIT" at bounding box center [304, 231] width 63 height 15
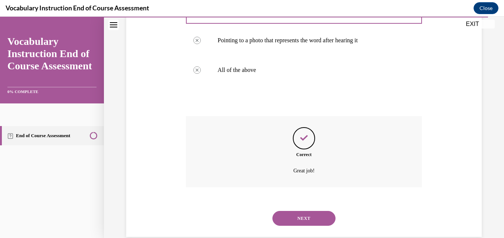
scroll to position [215, 0]
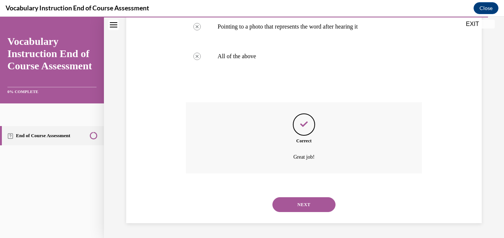
click at [297, 209] on button "NEXT" at bounding box center [304, 205] width 63 height 15
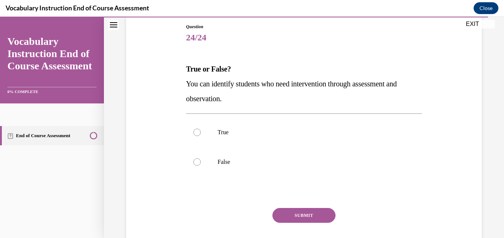
scroll to position [104, 0]
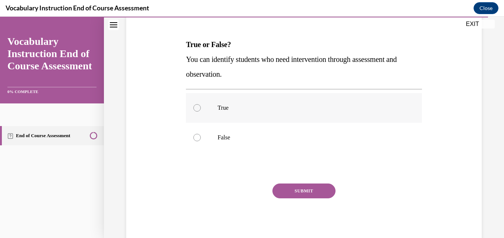
click at [299, 110] on p "True" at bounding box center [311, 107] width 186 height 7
click at [201, 110] on input "True" at bounding box center [196, 107] width 7 height 7
radio input "true"
click at [285, 188] on button "SUBMIT" at bounding box center [304, 191] width 63 height 15
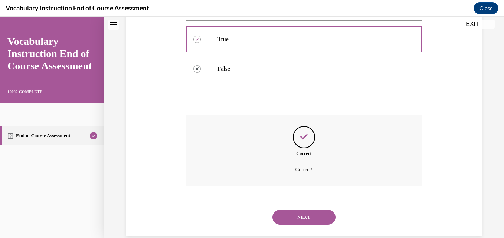
scroll to position [186, 0]
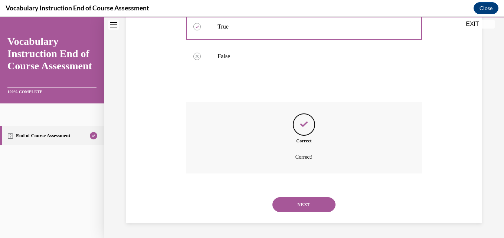
click at [284, 198] on button "NEXT" at bounding box center [304, 205] width 63 height 15
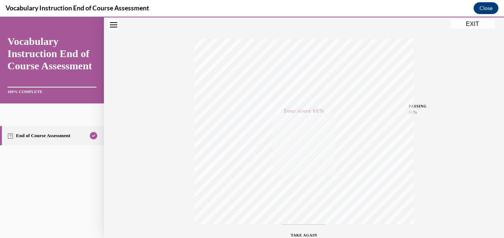
scroll to position [159, 0]
click at [459, 24] on button "EXIT" at bounding box center [472, 24] width 45 height 9
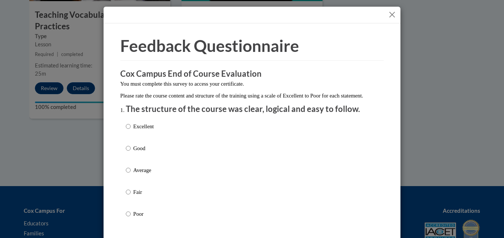
click at [206, 139] on div "Excellent Good Average Fair Poor" at bounding box center [252, 179] width 252 height 121
click at [154, 134] on div "Excellent Good Average Fair Poor" at bounding box center [252, 179] width 252 height 121
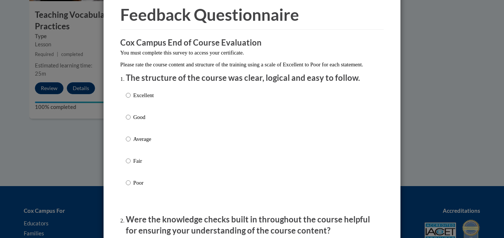
scroll to position [32, 0]
click at [133, 99] on p "Excellent" at bounding box center [143, 95] width 20 height 8
click at [131, 99] on input "Excellent" at bounding box center [128, 95] width 5 height 8
radio input "true"
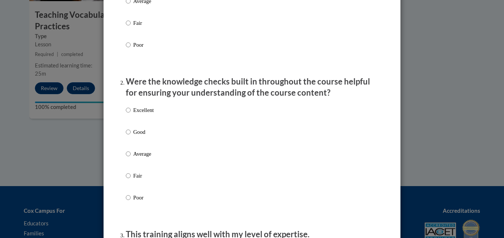
scroll to position [170, 0]
click at [133, 114] on p "Excellent" at bounding box center [143, 110] width 20 height 8
click at [131, 114] on input "Excellent" at bounding box center [128, 110] width 5 height 8
radio input "true"
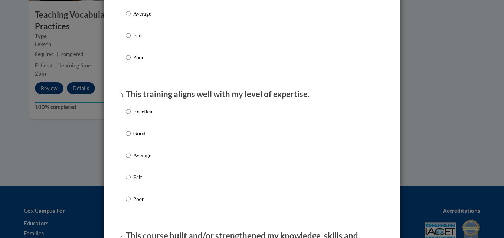
click at [133, 116] on p "Excellent" at bounding box center [143, 112] width 20 height 8
click at [131, 116] on input "Excellent" at bounding box center [128, 112] width 5 height 8
radio input "true"
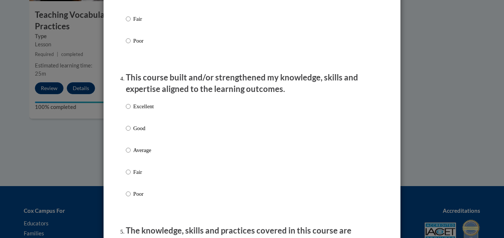
click at [133, 111] on p "Excellent" at bounding box center [143, 106] width 20 height 8
click at [131, 111] on input "Excellent" at bounding box center [128, 106] width 5 height 8
radio input "true"
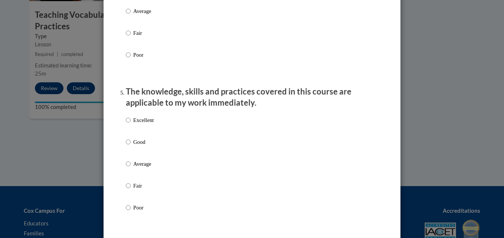
click at [131, 116] on li "The knowledge, skills and practices covered in this course are applicable to my…" at bounding box center [252, 160] width 252 height 148
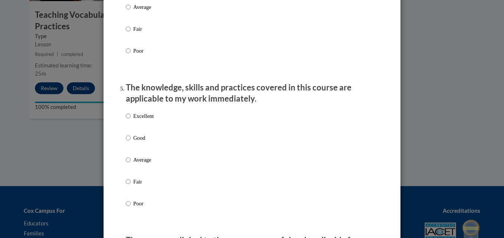
scroll to position [614, 0]
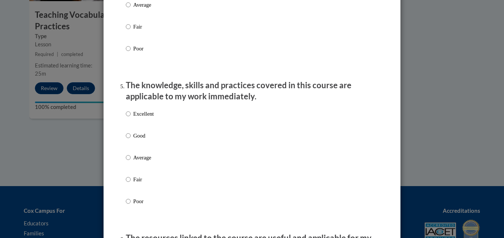
click at [131, 116] on div "Excellent Good Average Fair Poor" at bounding box center [140, 163] width 28 height 115
click at [134, 118] on p "Excellent" at bounding box center [143, 114] width 20 height 8
click at [131, 118] on input "Excellent" at bounding box center [128, 114] width 5 height 8
radio input "true"
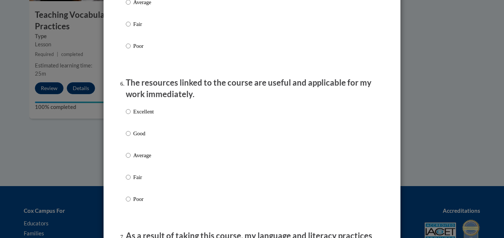
click at [134, 116] on p "Excellent" at bounding box center [143, 112] width 20 height 8
click at [131, 116] on input "Excellent" at bounding box center [128, 112] width 5 height 8
radio input "true"
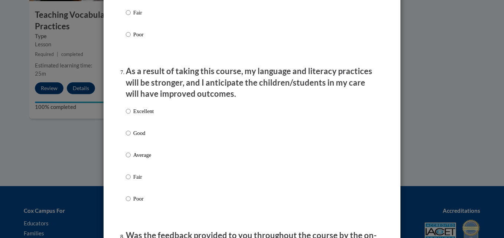
click at [134, 122] on label "Excellent" at bounding box center [140, 117] width 28 height 20
click at [131, 115] on input "Excellent" at bounding box center [128, 111] width 5 height 8
radio input "true"
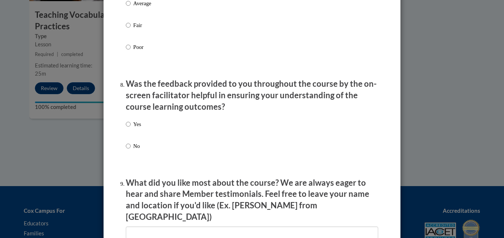
scroll to position [1086, 0]
click at [134, 122] on div "Yes No" at bounding box center [133, 140] width 15 height 49
click at [133, 128] on p "Yes" at bounding box center [137, 124] width 8 height 8
click at [131, 128] on input "Yes" at bounding box center [128, 124] width 5 height 8
radio input "true"
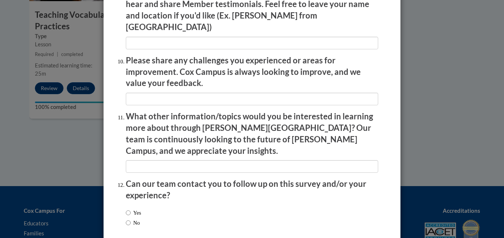
scroll to position [1304, 0]
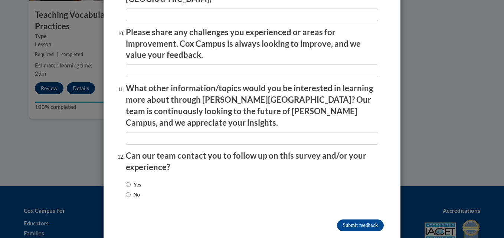
click at [134, 191] on label "No" at bounding box center [133, 195] width 14 height 8
click at [131, 191] on input "No" at bounding box center [128, 195] width 5 height 8
radio input "true"
click at [339, 220] on input "Submit feedback" at bounding box center [360, 226] width 47 height 12
